Goal: Task Accomplishment & Management: Manage account settings

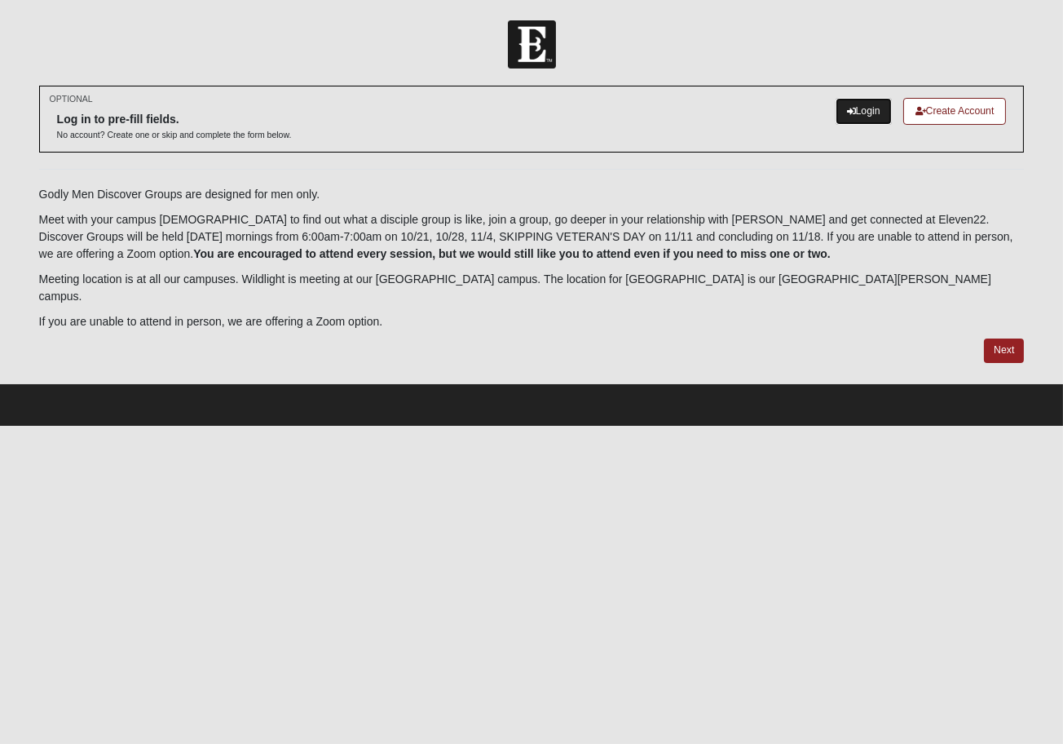
click at [860, 118] on link "Login" at bounding box center [864, 111] width 56 height 27
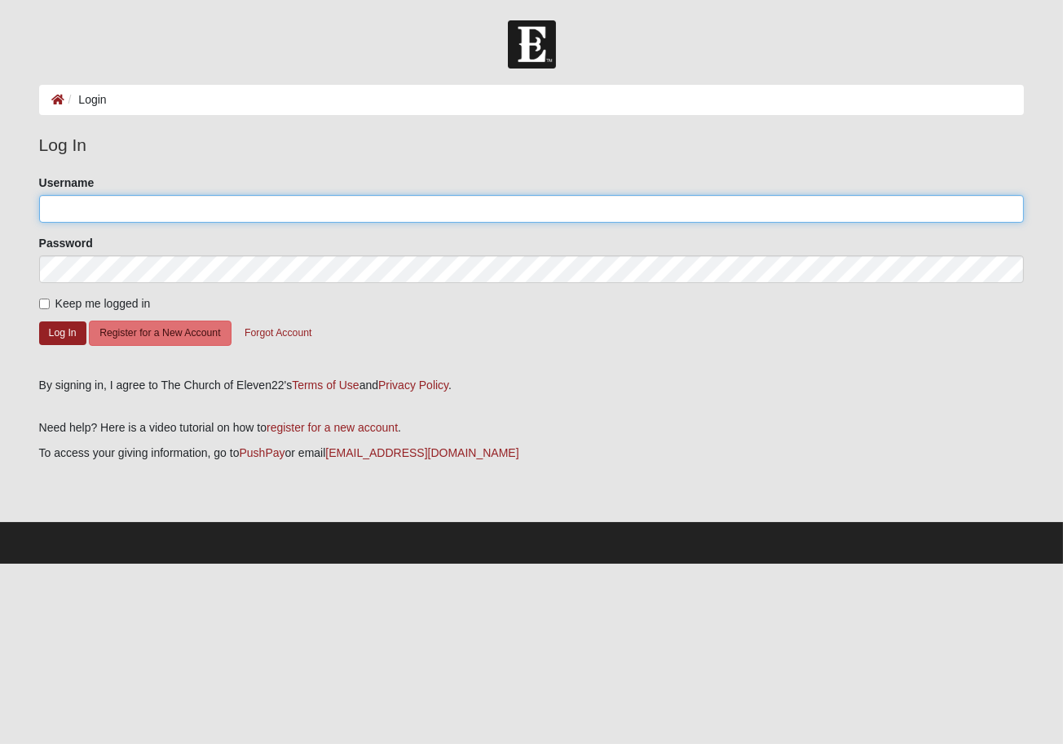
click at [67, 217] on input "Username" at bounding box center [532, 209] width 986 height 28
click at [69, 213] on input "Username" at bounding box center [532, 209] width 986 height 28
type input "s"
type input "admin"
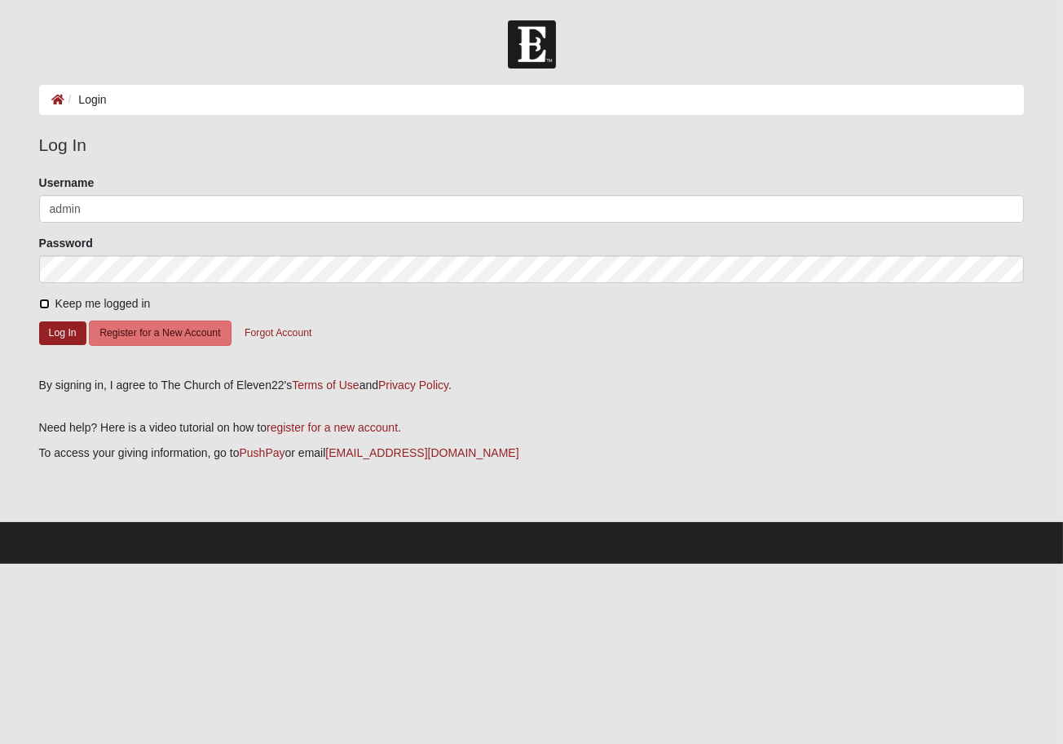
click at [42, 307] on input "Keep me logged in" at bounding box center [44, 303] width 11 height 11
checkbox input "true"
click at [51, 331] on button "Log In" at bounding box center [62, 333] width 47 height 24
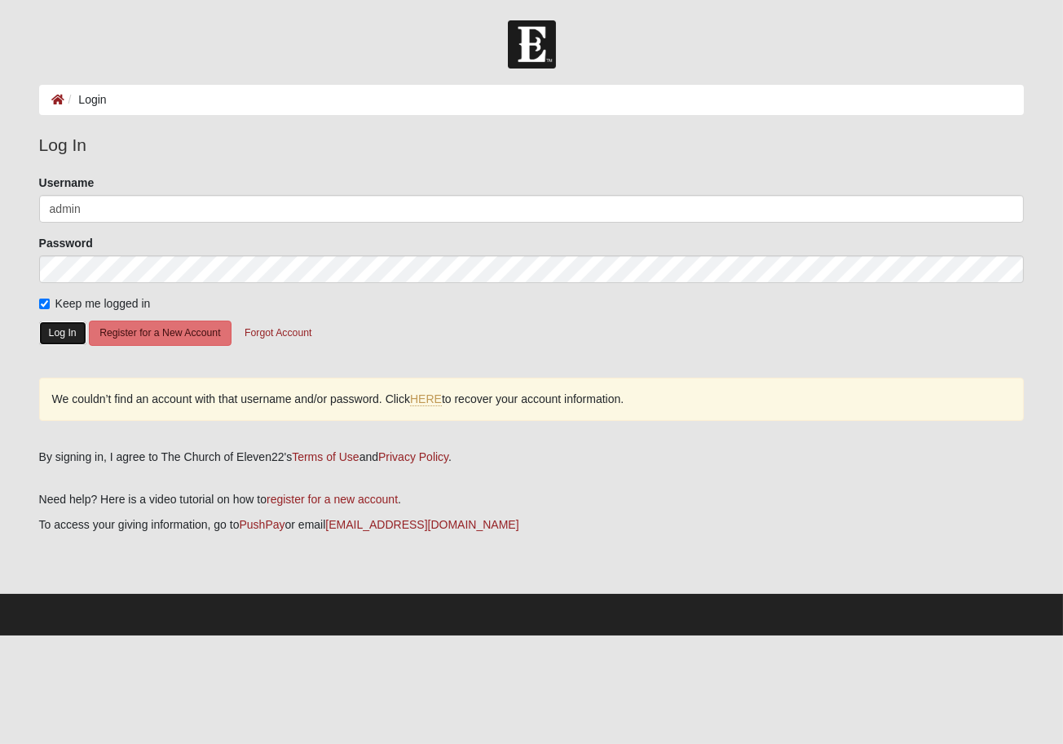
click at [53, 329] on button "Log In" at bounding box center [62, 333] width 47 height 24
click at [263, 334] on button "Forgot Account" at bounding box center [278, 333] width 88 height 25
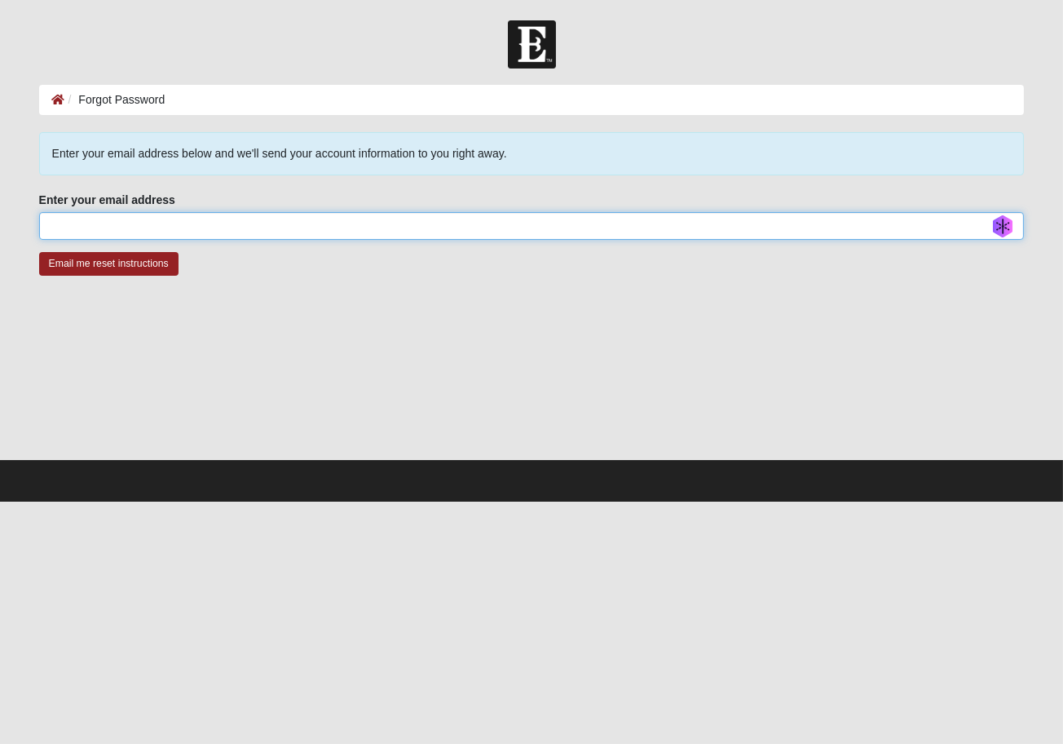
click at [92, 221] on input "Enter your email address" at bounding box center [532, 226] width 986 height 28
type input "sctt101@duck.com"
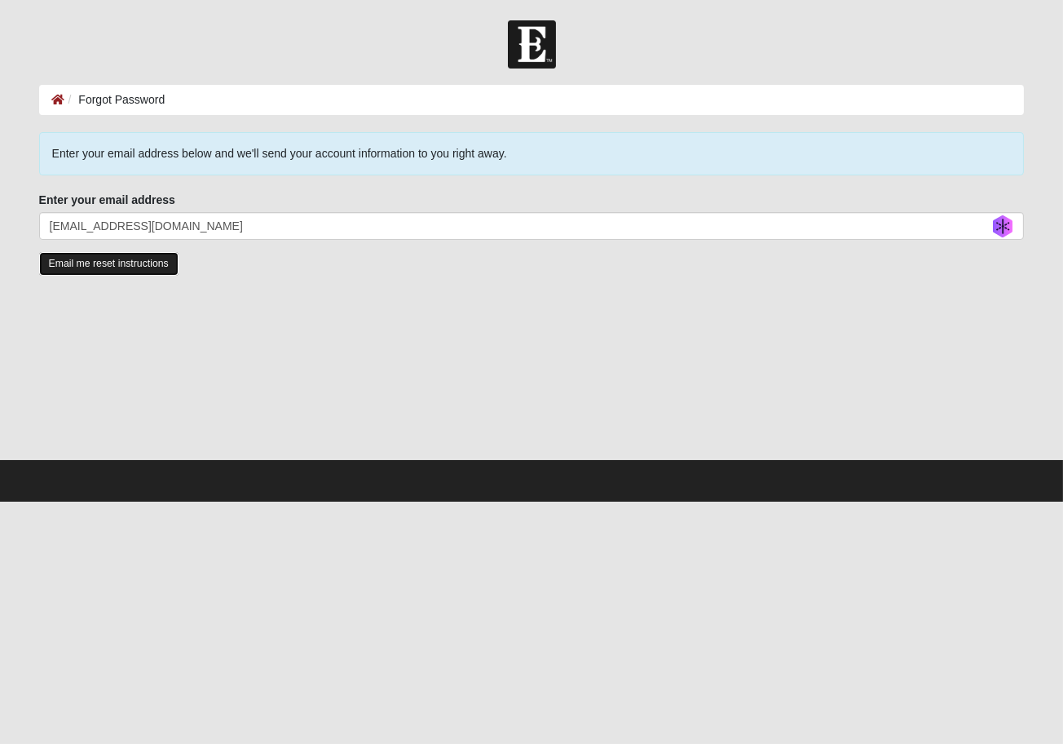
click at [56, 267] on input "Email me reset instructions" at bounding box center [108, 264] width 139 height 24
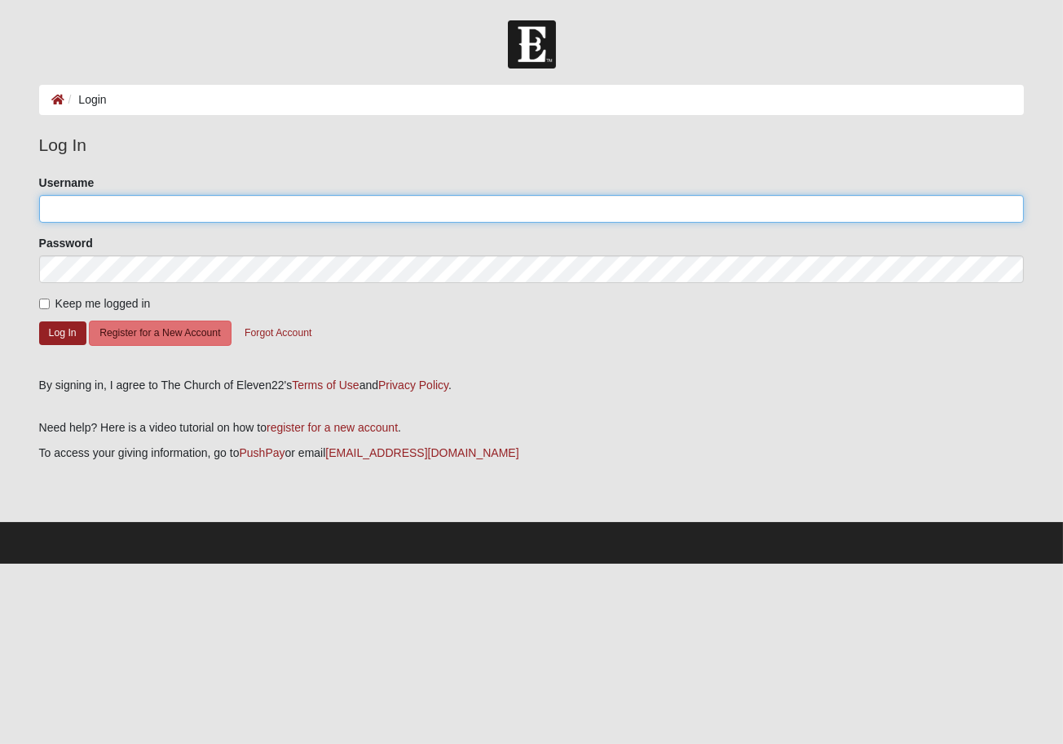
click at [44, 208] on input "Username" at bounding box center [532, 209] width 986 height 28
click at [47, 208] on input "Username" at bounding box center [532, 209] width 986 height 28
paste input "[EMAIL_ADDRESS][DOMAIN_NAME]"
type input "[EMAIL_ADDRESS][DOMAIN_NAME]"
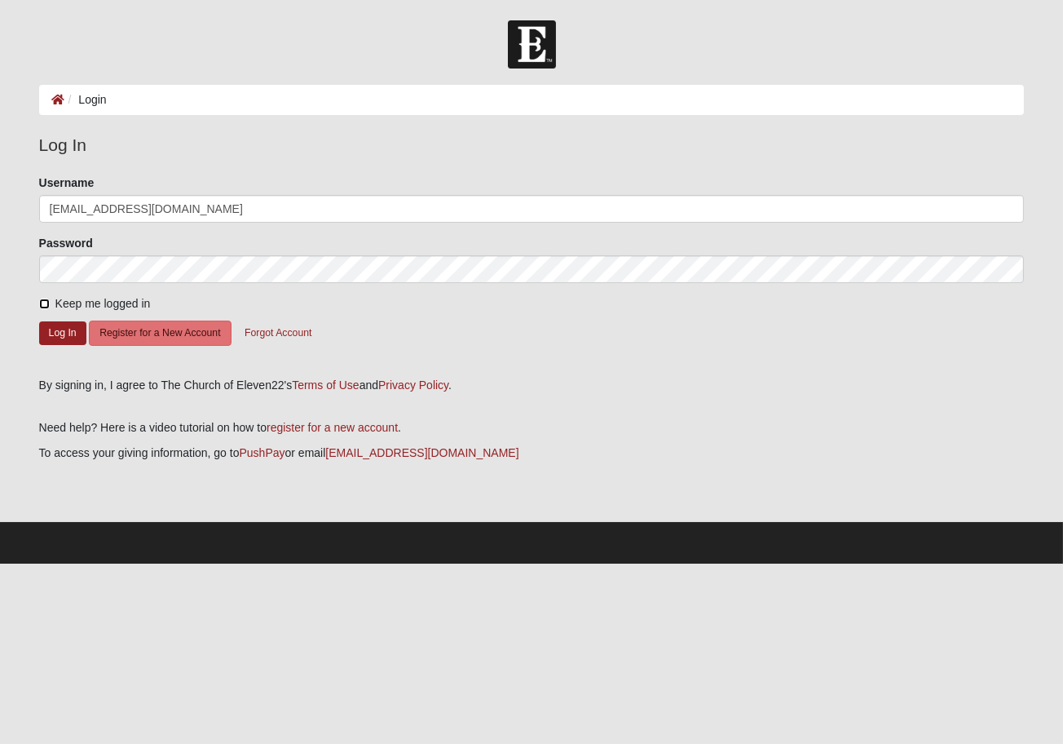
click at [46, 304] on input "Keep me logged in" at bounding box center [44, 303] width 11 height 11
checkbox input "true"
click at [67, 338] on button "Log In" at bounding box center [62, 333] width 47 height 24
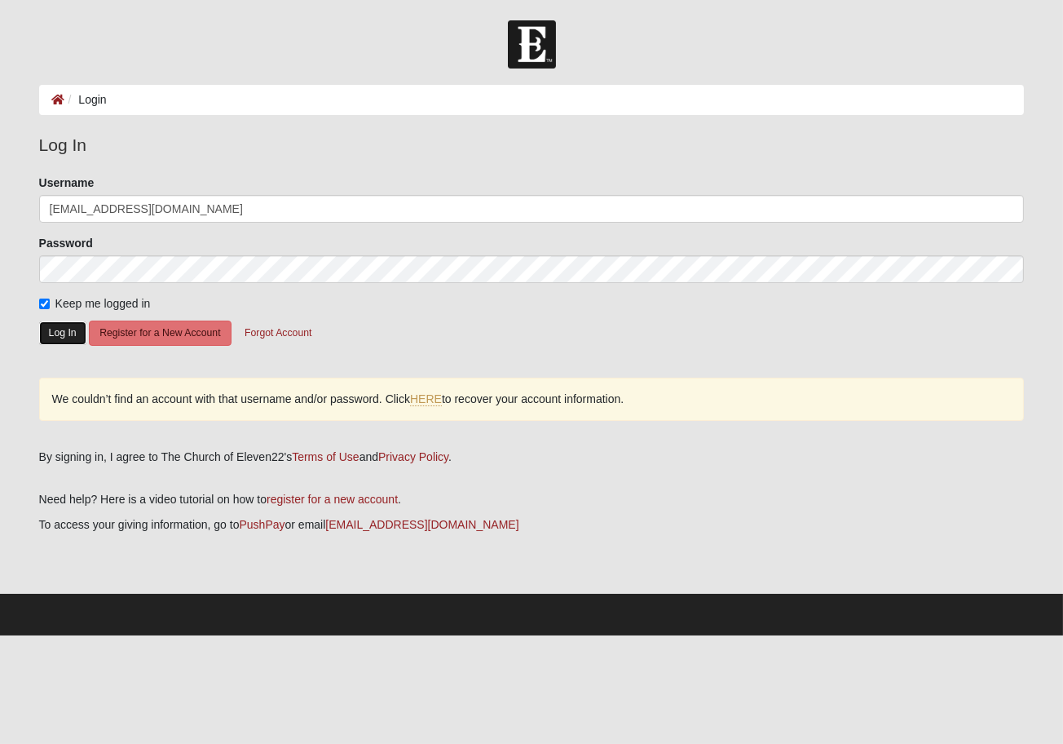
click at [60, 334] on button "Log In" at bounding box center [62, 333] width 47 height 24
click at [267, 331] on button "Forgot Account" at bounding box center [278, 333] width 88 height 25
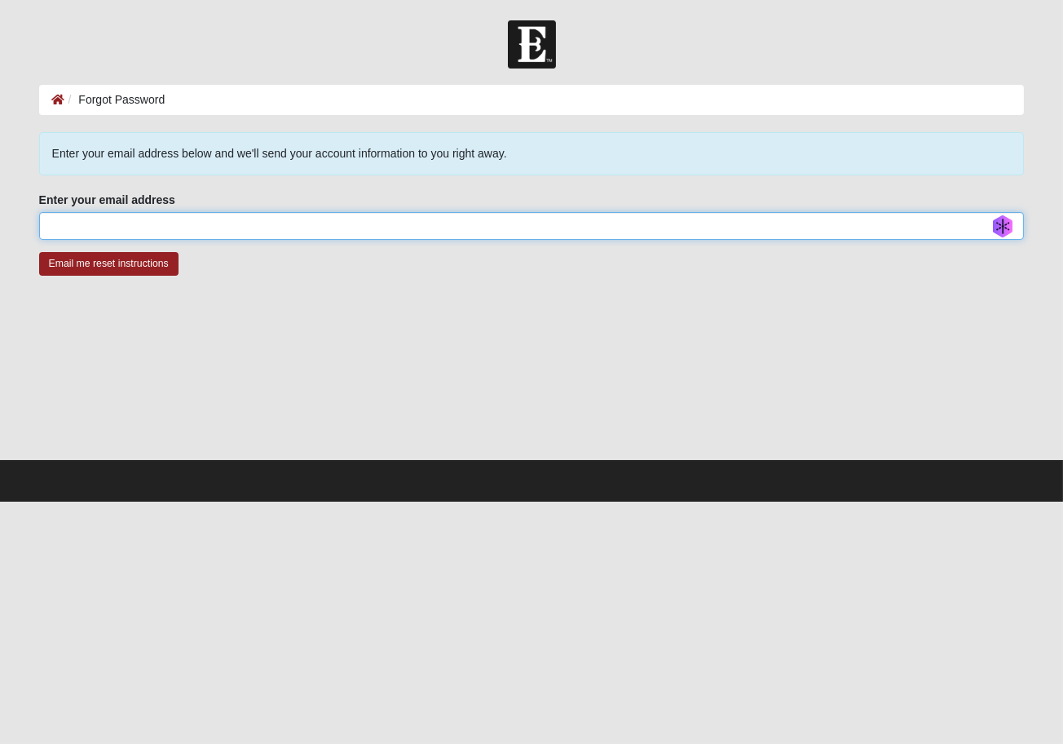
click at [98, 232] on input "Enter your email address" at bounding box center [532, 226] width 986 height 28
type input "[EMAIL_ADDRESS][DOMAIN_NAME]"
click at [39, 252] on input "Email me reset instructions" at bounding box center [108, 264] width 139 height 24
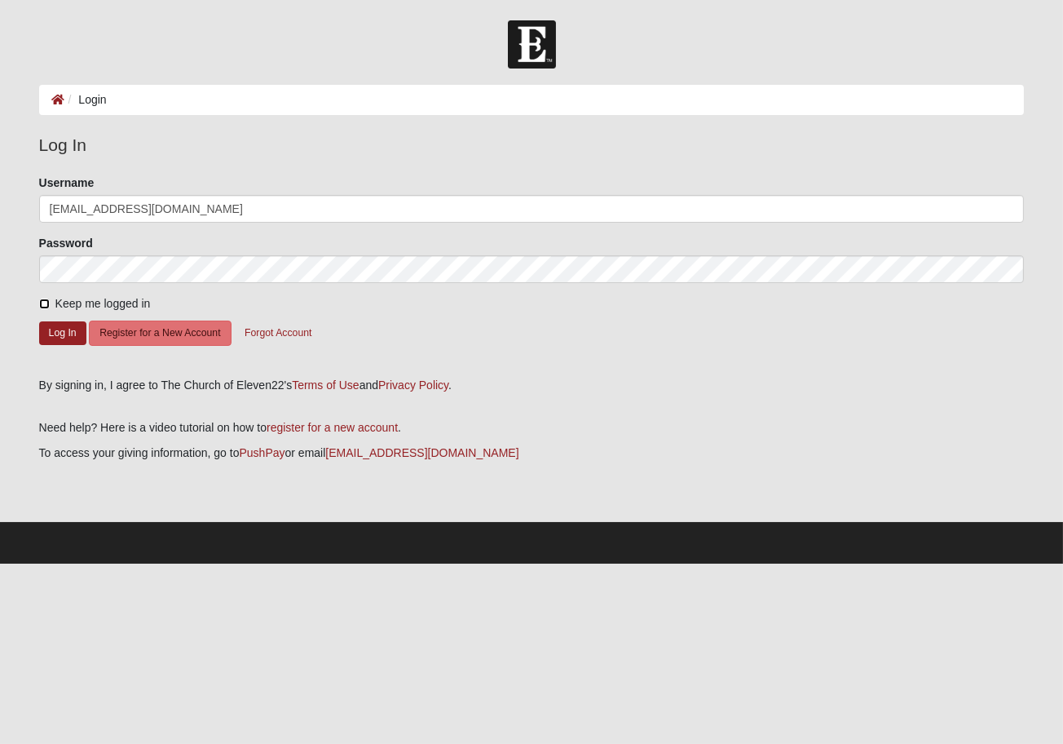
click at [40, 304] on input "Keep me logged in" at bounding box center [44, 303] width 11 height 11
checkbox input "true"
click at [53, 331] on button "Log In" at bounding box center [62, 333] width 47 height 24
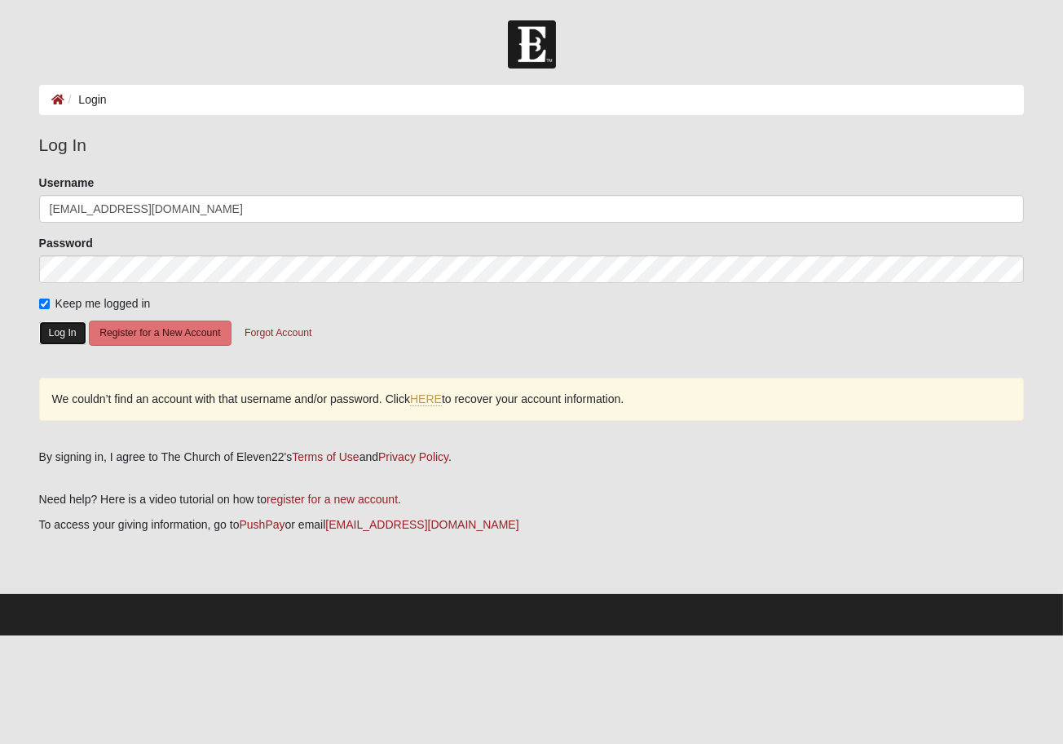
click at [64, 334] on button "Log In" at bounding box center [62, 333] width 47 height 24
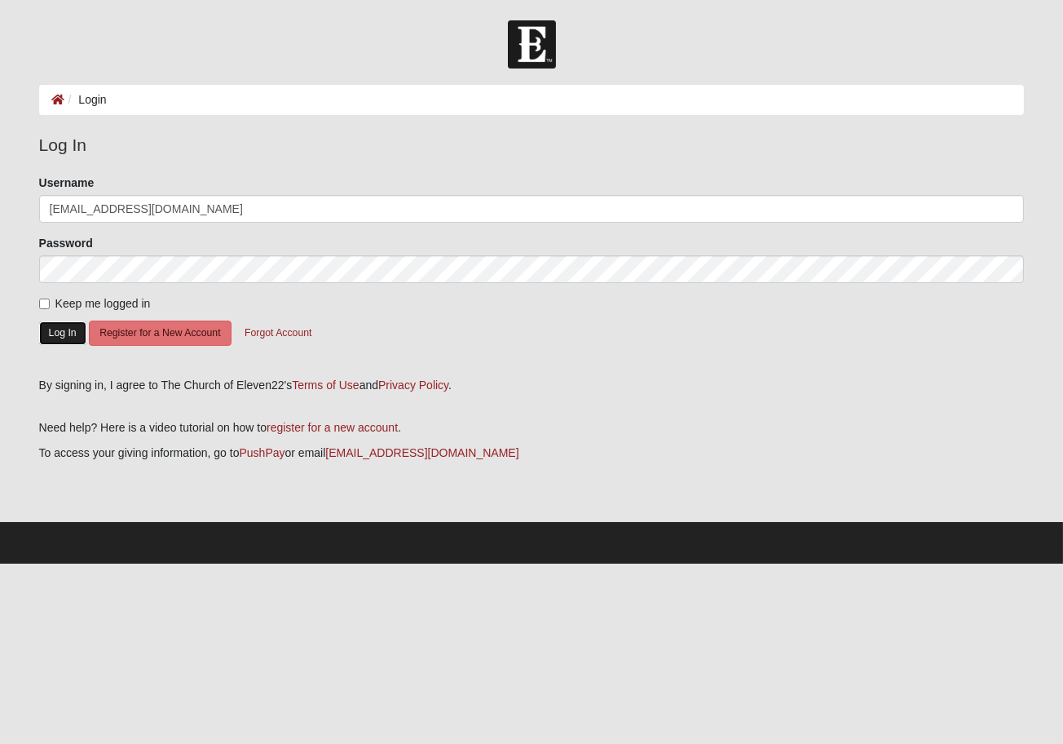
click at [55, 334] on button "Log In" at bounding box center [62, 333] width 47 height 24
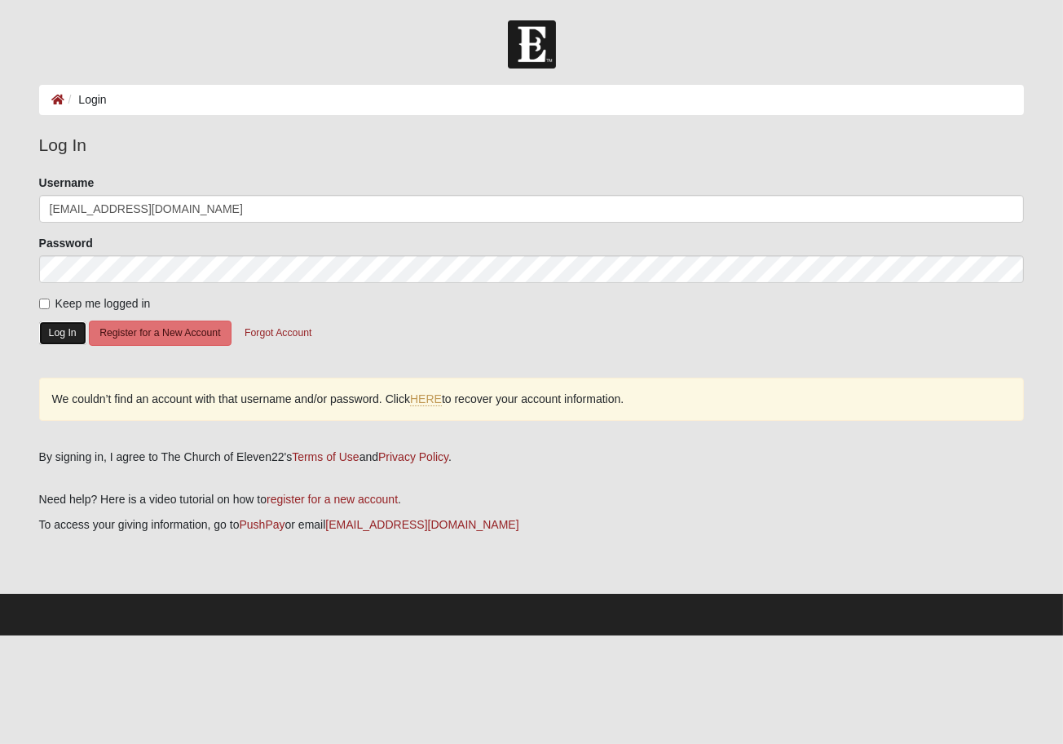
click at [55, 334] on button "Log In" at bounding box center [62, 333] width 47 height 24
